Goal: Find specific page/section

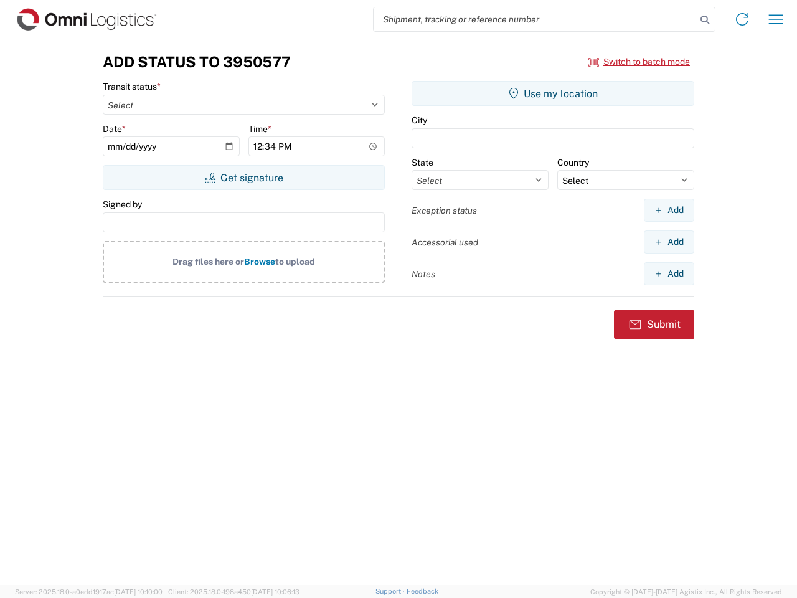
click at [535, 19] on input "search" at bounding box center [535, 19] width 322 height 24
click at [705, 20] on icon at bounding box center [704, 19] width 17 height 17
click at [742, 19] on icon at bounding box center [742, 19] width 20 height 20
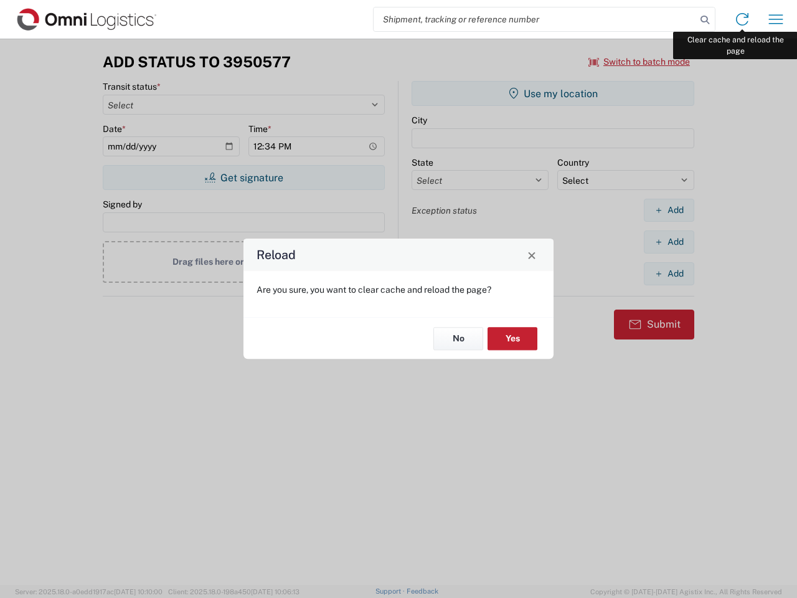
click at [776, 19] on div "Reload Are you sure, you want to clear cache and reload the page? No Yes" at bounding box center [398, 299] width 797 height 598
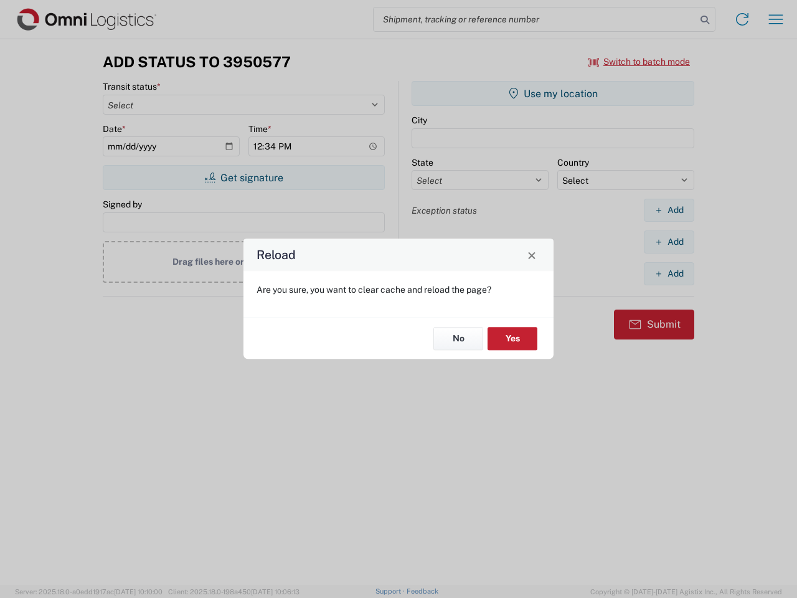
click at [639, 62] on div "Reload Are you sure, you want to clear cache and reload the page? No Yes" at bounding box center [398, 299] width 797 height 598
click at [243, 177] on div "Reload Are you sure, you want to clear cache and reload the page? No Yes" at bounding box center [398, 299] width 797 height 598
click at [553, 93] on div "Reload Are you sure, you want to clear cache and reload the page? No Yes" at bounding box center [398, 299] width 797 height 598
click at [669, 210] on div "Reload Are you sure, you want to clear cache and reload the page? No Yes" at bounding box center [398, 299] width 797 height 598
click at [669, 242] on div "Reload Are you sure, you want to clear cache and reload the page? No Yes" at bounding box center [398, 299] width 797 height 598
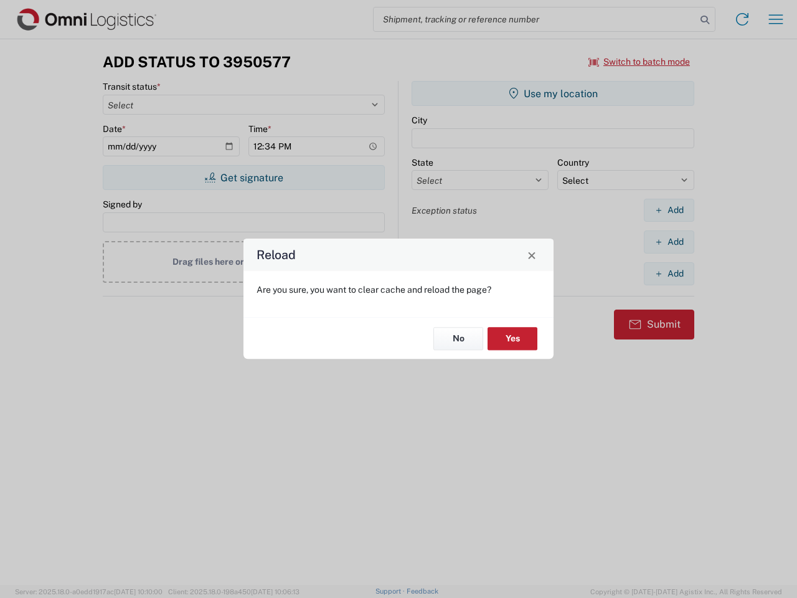
click at [669, 273] on div "Reload Are you sure, you want to clear cache and reload the page? No Yes" at bounding box center [398, 299] width 797 height 598
